Goal: Transaction & Acquisition: Purchase product/service

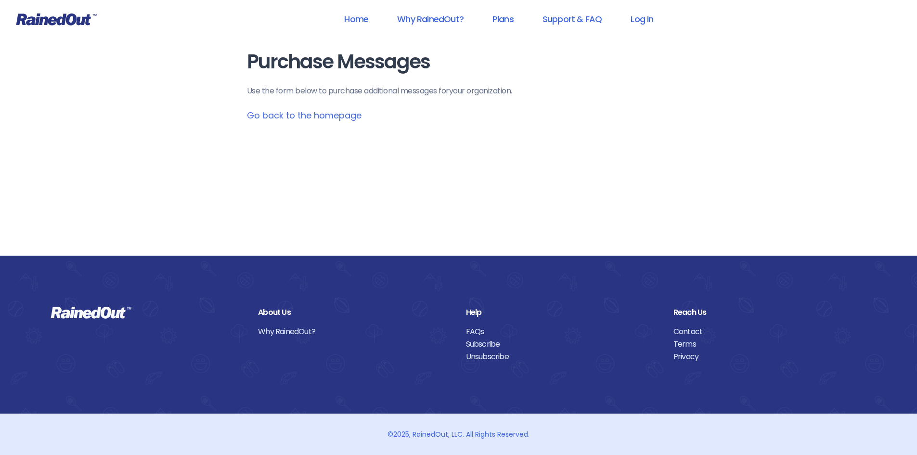
click at [314, 115] on link "Go back to the homepage" at bounding box center [304, 115] width 115 height 12
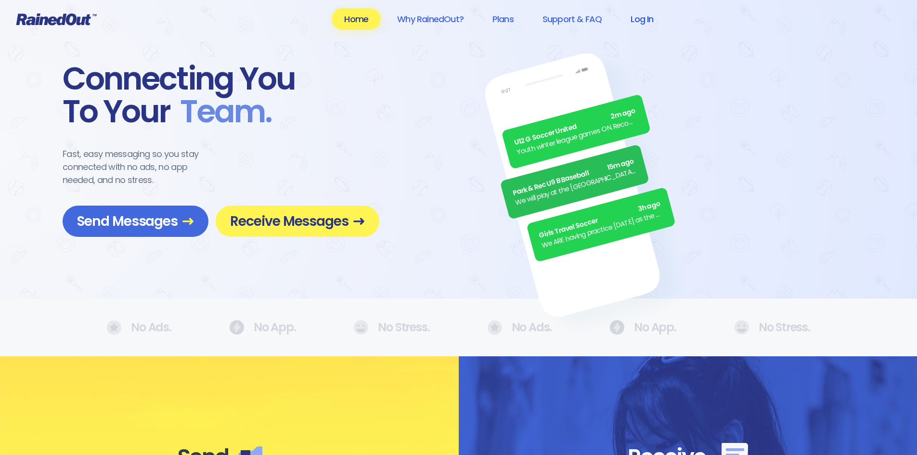
click at [643, 23] on link "Log In" at bounding box center [642, 19] width 48 height 22
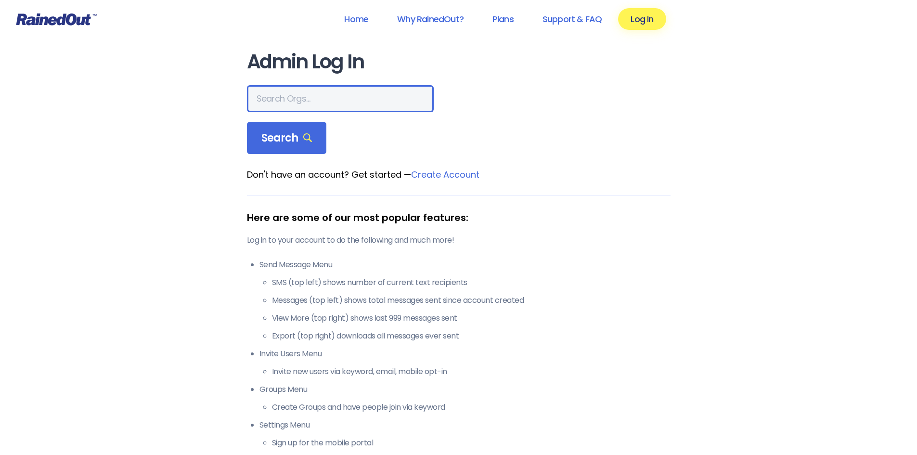
click at [287, 95] on input "text" at bounding box center [340, 98] width 187 height 27
type input "a"
type input "aquablue"
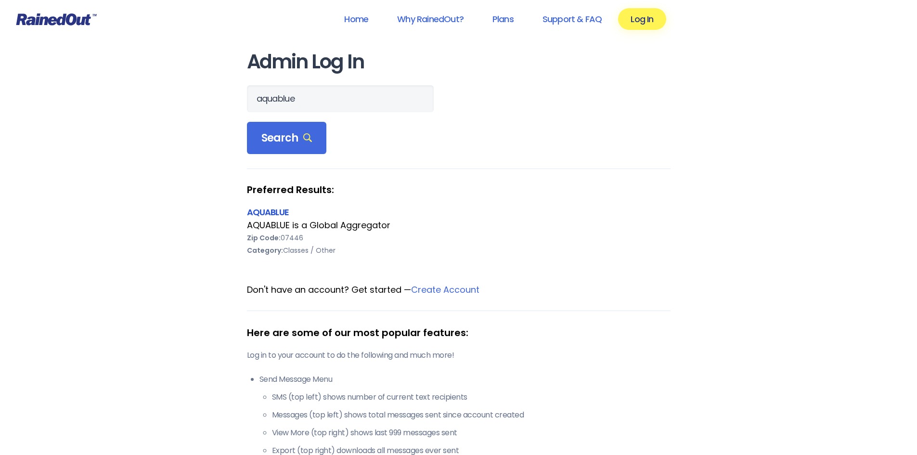
click at [266, 212] on link "AQUABLUE" at bounding box center [268, 212] width 42 height 12
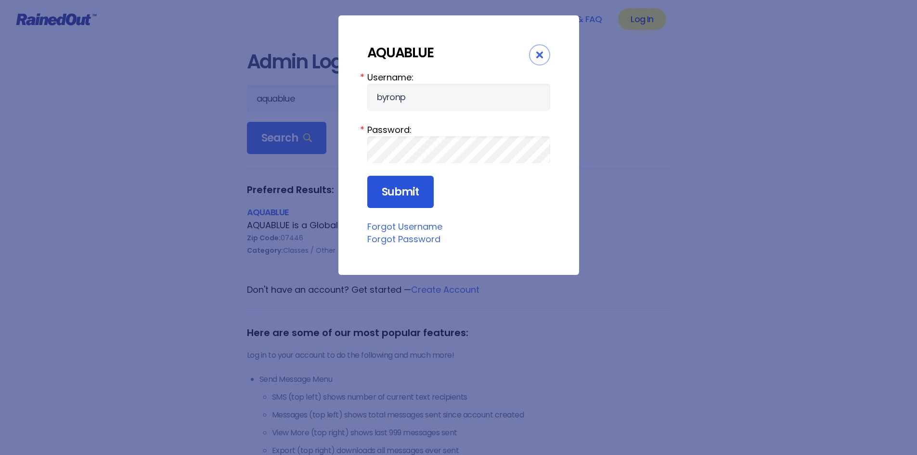
click at [398, 192] on input "Submit" at bounding box center [400, 192] width 66 height 33
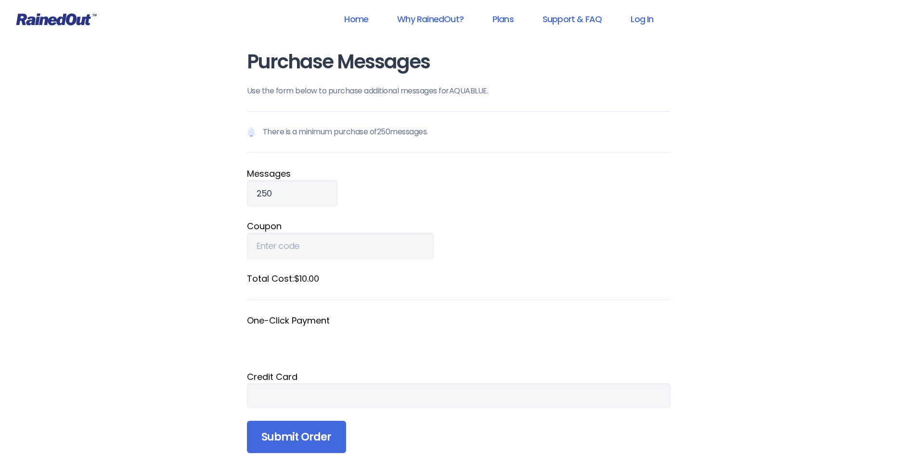
click at [263, 379] on div "Credit Card" at bounding box center [458, 376] width 423 height 13
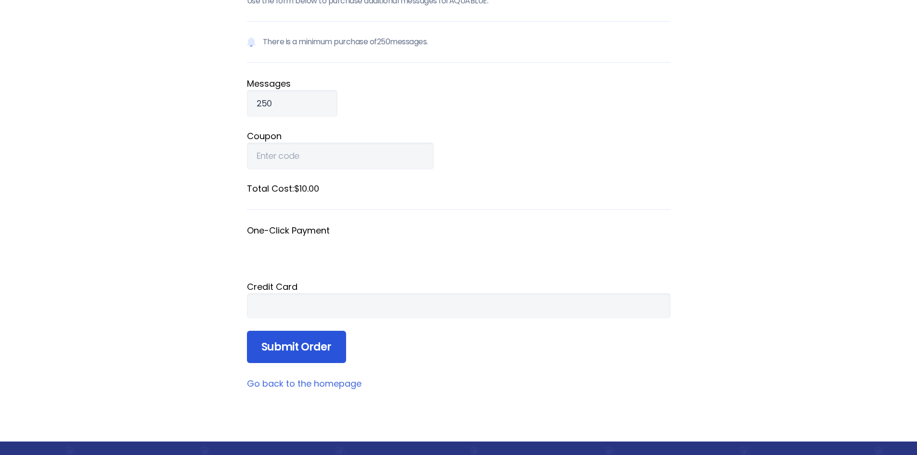
scroll to position [96, 0]
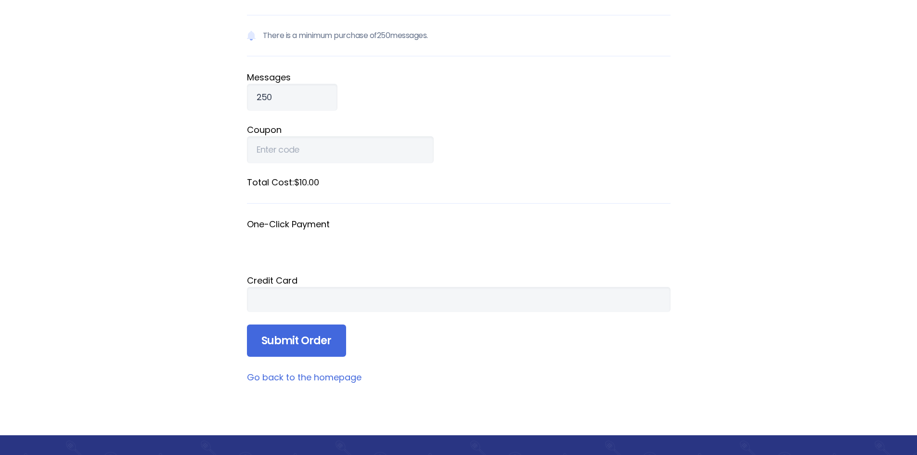
click at [567, 338] on form "There is a minimum purchase of 250 messages. Message s 250 Coupon Total Cost: $…" at bounding box center [458, 186] width 423 height 342
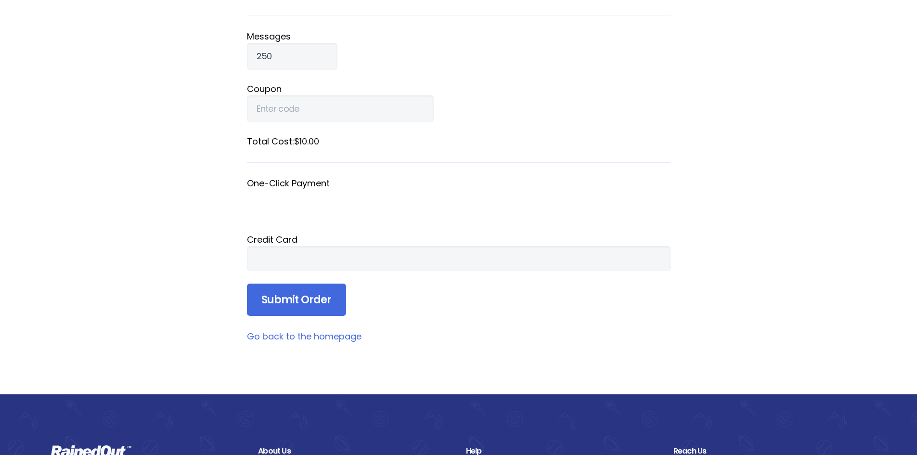
scroll to position [192, 0]
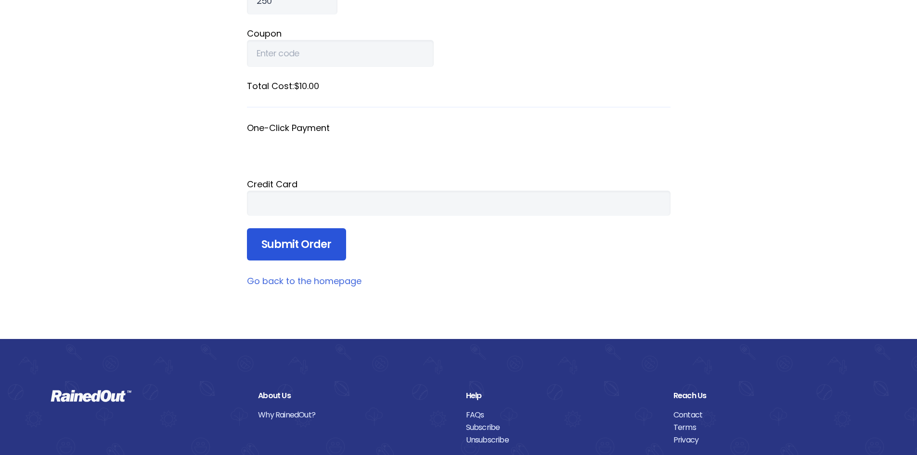
click at [296, 249] on input "Submit Order" at bounding box center [296, 244] width 99 height 33
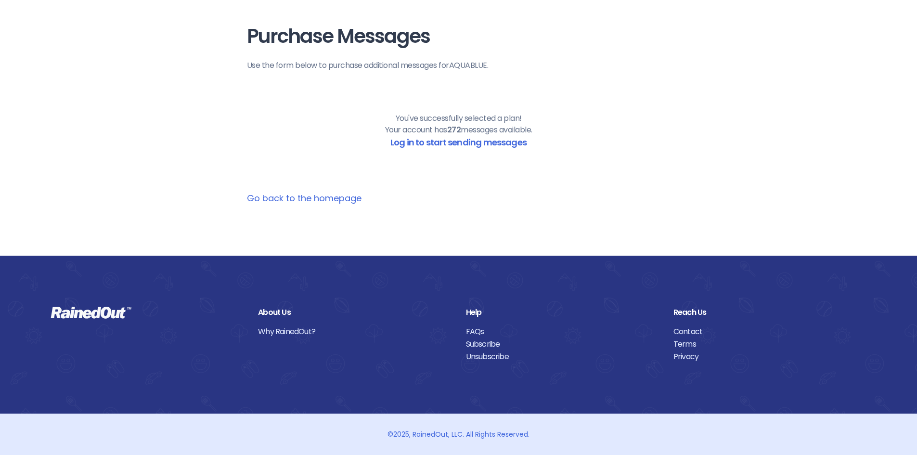
scroll to position [0, 0]
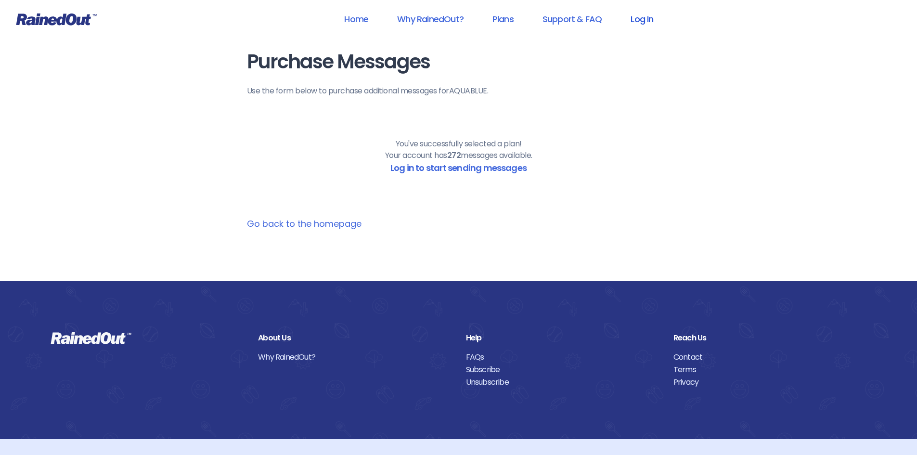
click at [650, 21] on link "Log In" at bounding box center [642, 19] width 48 height 22
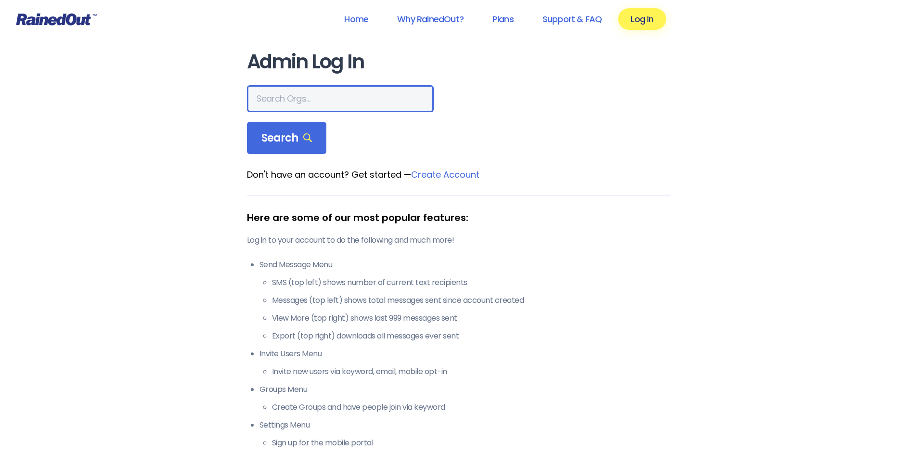
click at [295, 106] on input "text" at bounding box center [340, 98] width 187 height 27
type input "Aquablue"
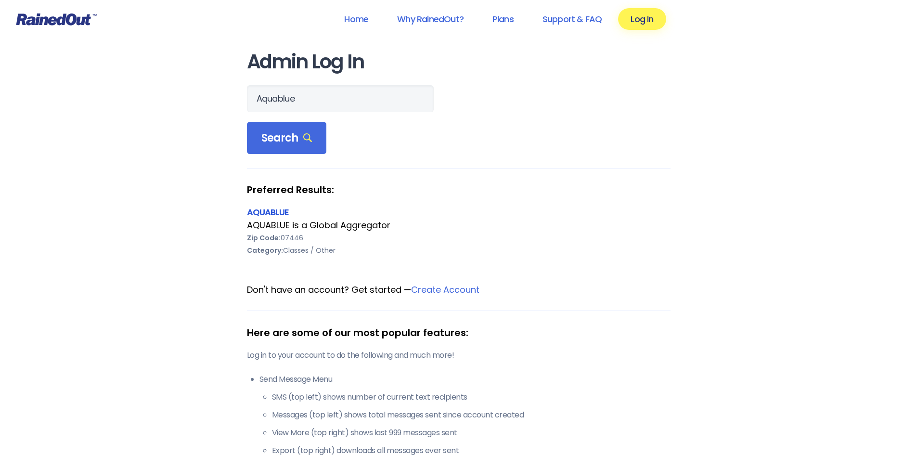
click at [279, 207] on link "AQUABLUE" at bounding box center [268, 212] width 42 height 12
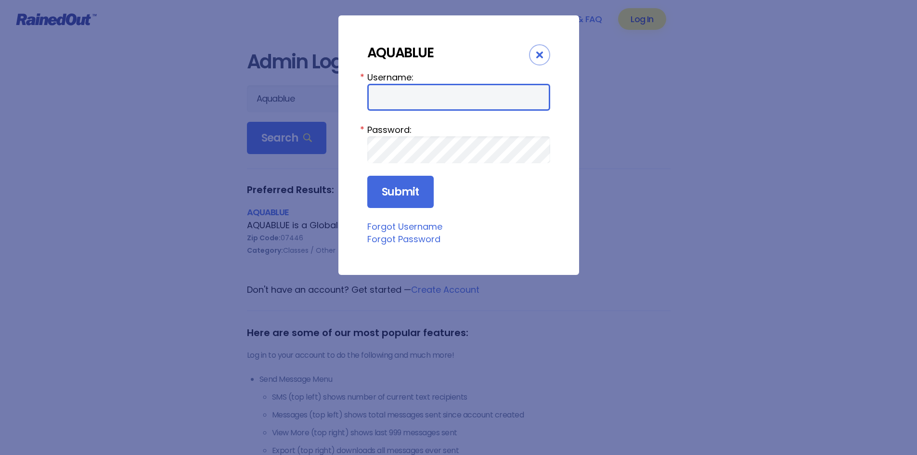
click at [420, 95] on input "Username:" at bounding box center [458, 97] width 183 height 27
click at [605, 236] on div "AQUABLUE Username: * Password: * Submit Forgot Username Forgot Password" at bounding box center [458, 227] width 917 height 455
click at [545, 55] on div "Close" at bounding box center [539, 54] width 21 height 21
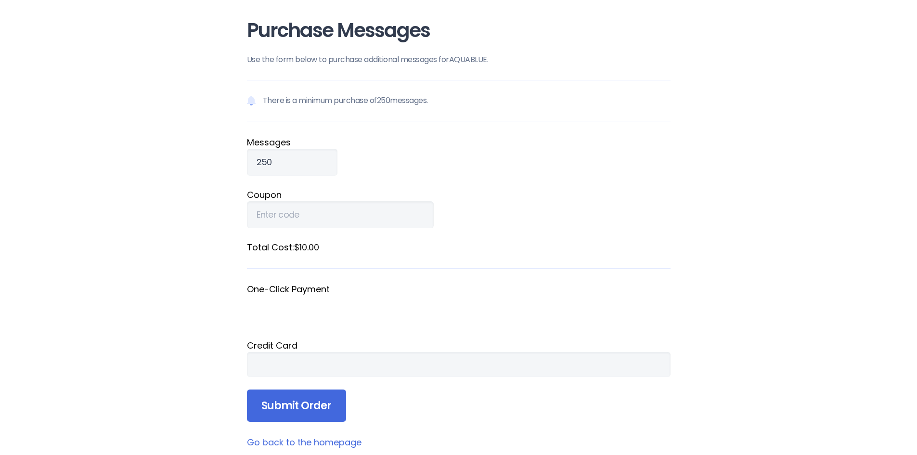
scroll to position [48, 0]
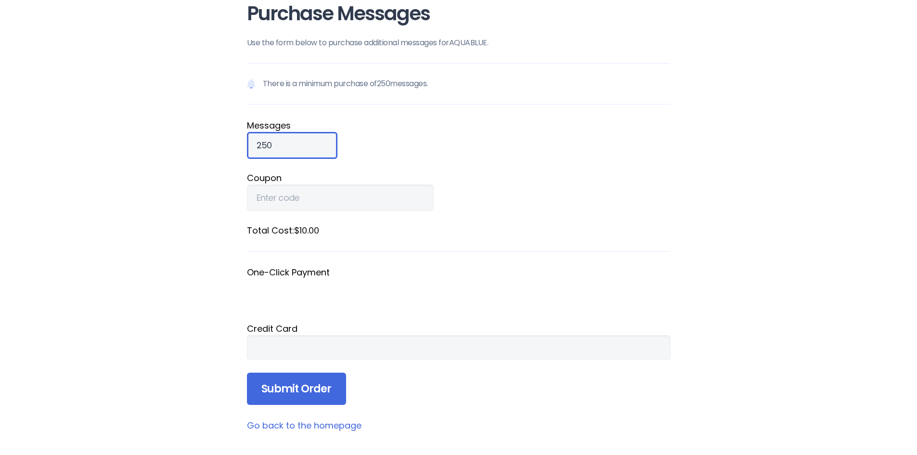
drag, startPoint x: 292, startPoint y: 146, endPoint x: 235, endPoint y: 146, distance: 56.8
click at [235, 146] on div "Purchase Messages Use the form below to purchase additional messages for AQUABL…" at bounding box center [459, 217] width 462 height 531
type input "1000"
click at [314, 234] on label "Total Cost: $40.00" at bounding box center [458, 230] width 423 height 13
click at [323, 232] on label "Total Cost: $40.00" at bounding box center [458, 230] width 423 height 13
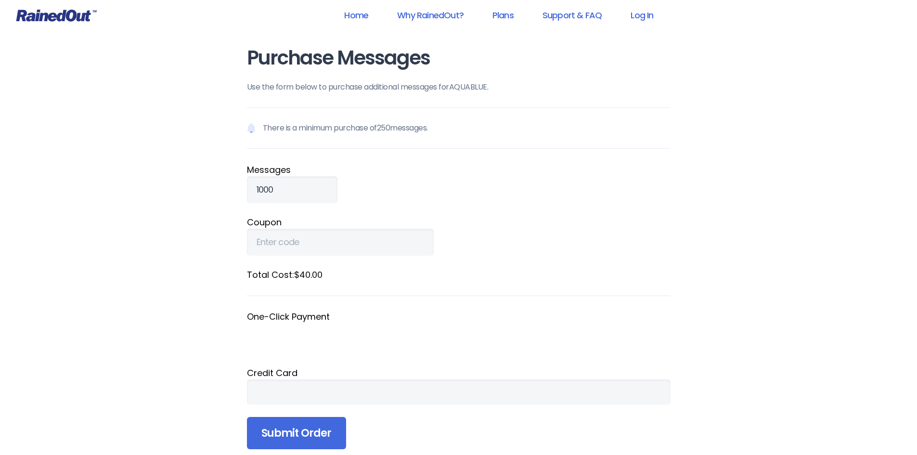
scroll to position [0, 0]
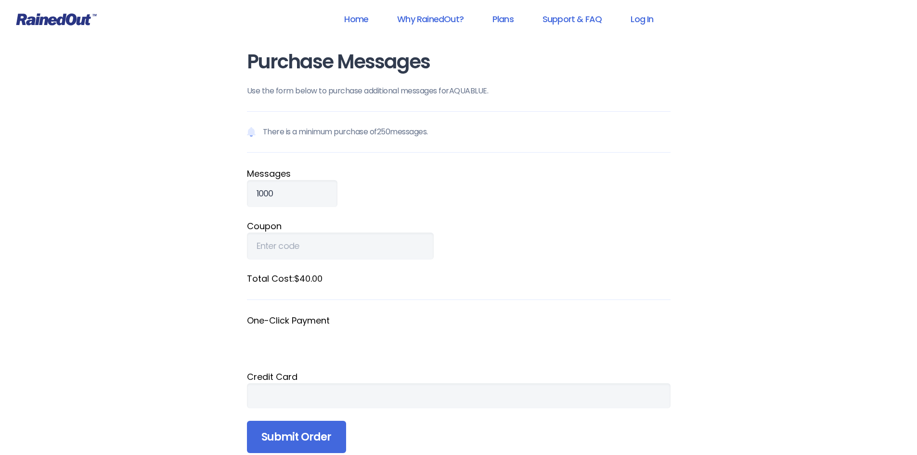
click at [568, 126] on p "There is a minimum purchase of 250 messages." at bounding box center [458, 131] width 423 height 41
drag, startPoint x: 454, startPoint y: 252, endPoint x: 432, endPoint y: 240, distance: 24.8
click at [454, 252] on fieldset "Coupon" at bounding box center [458, 239] width 423 height 40
click at [269, 195] on input "1000" at bounding box center [292, 193] width 90 height 27
click at [505, 187] on fieldset "Message s 1000" at bounding box center [458, 187] width 423 height 40
